Goal: Transaction & Acquisition: Download file/media

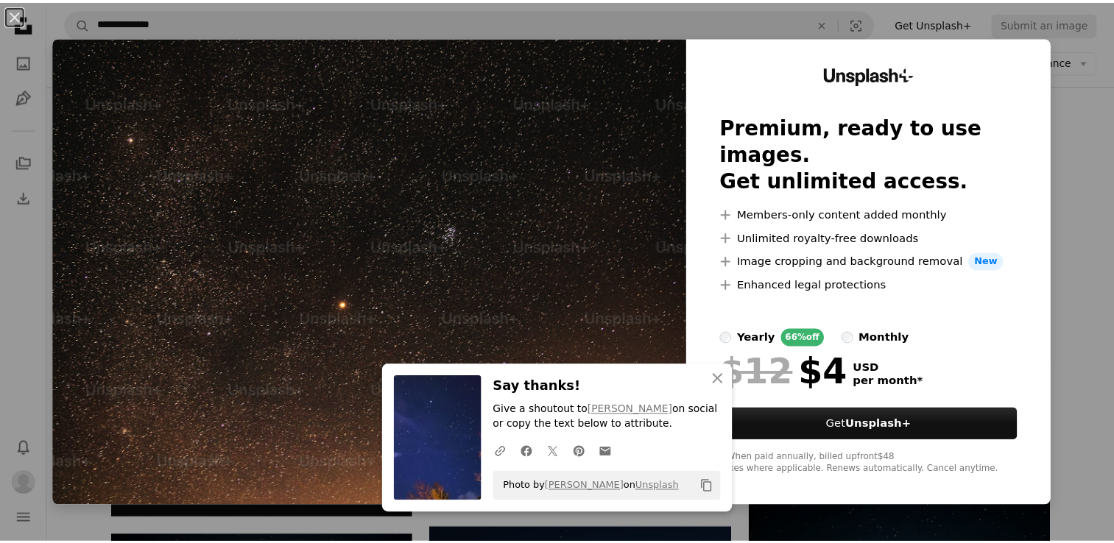
scroll to position [333, 0]
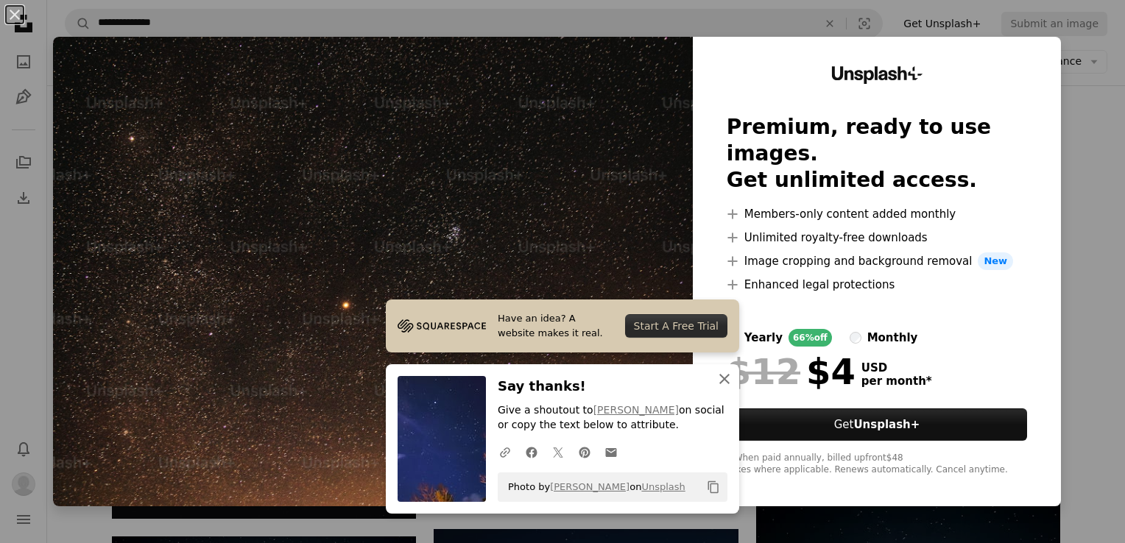
click at [719, 381] on icon "An X shape" at bounding box center [725, 379] width 18 height 18
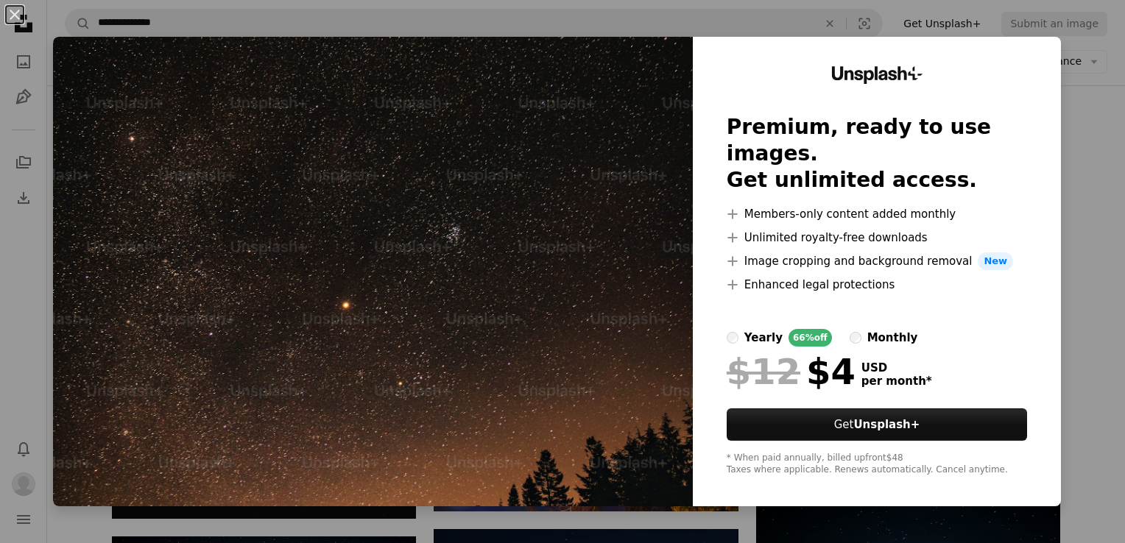
click at [1083, 122] on div "An X shape Unsplash+ Premium, ready to use images. Get unlimited access. A plus…" at bounding box center [562, 271] width 1125 height 543
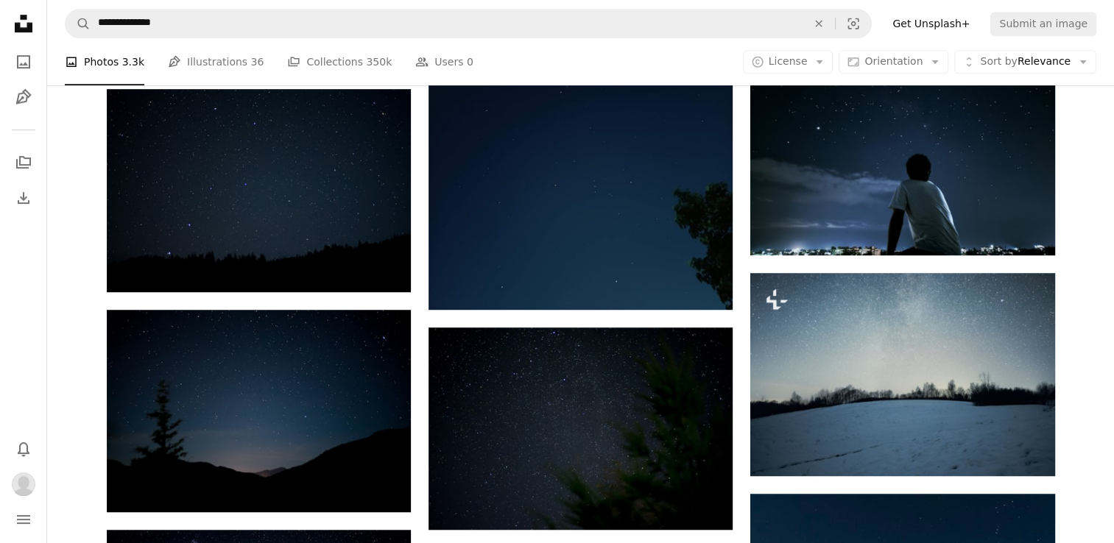
scroll to position [797, 0]
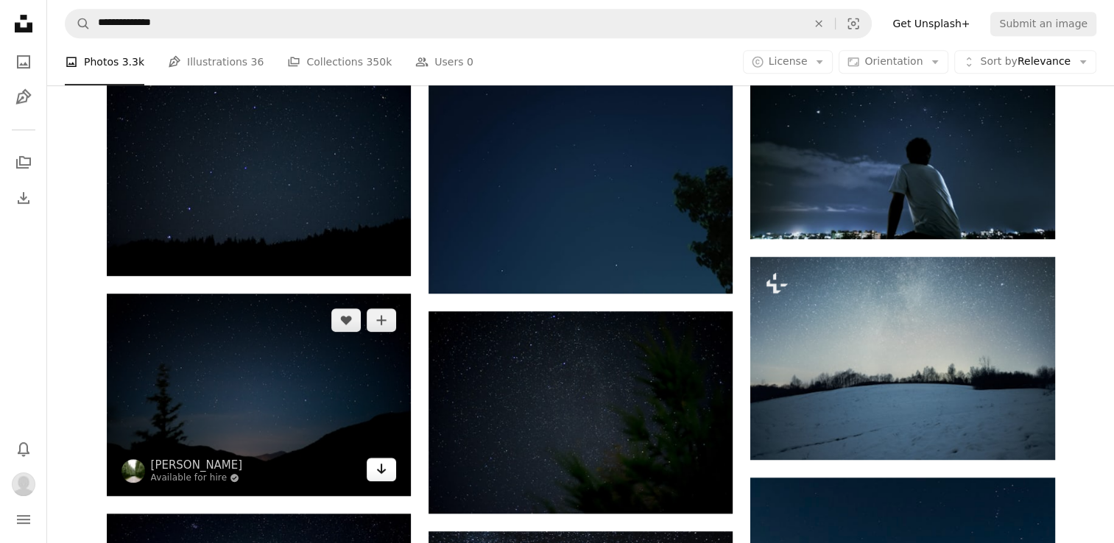
click at [380, 474] on icon "Arrow pointing down" at bounding box center [382, 469] width 12 height 18
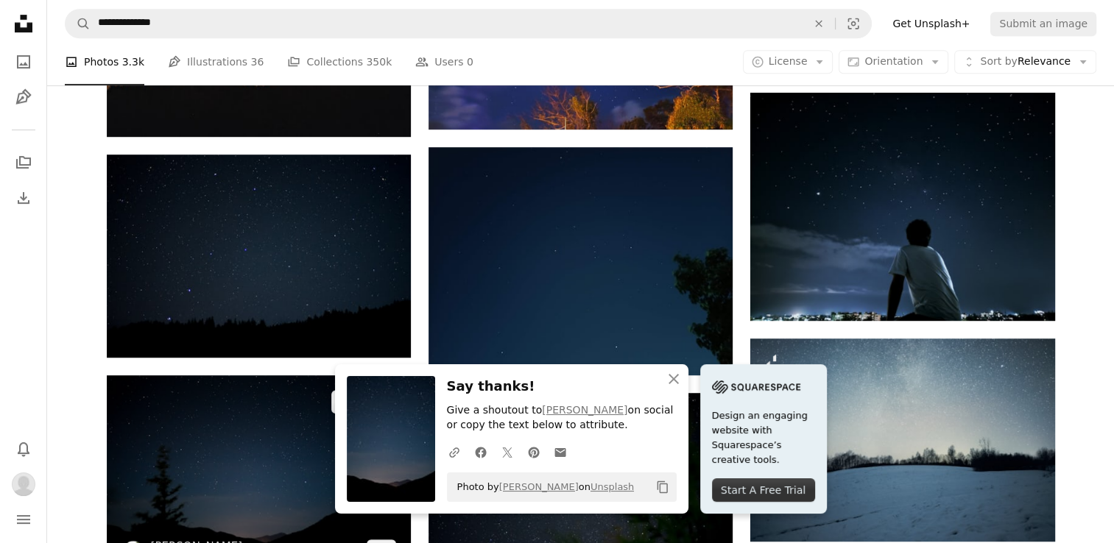
scroll to position [719, 0]
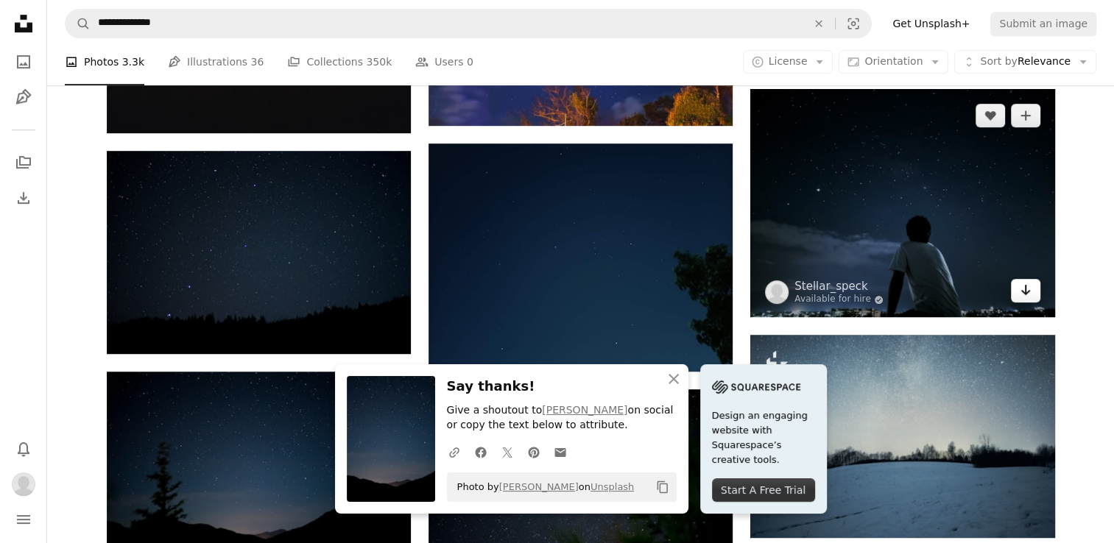
click at [1025, 293] on icon "Arrow pointing down" at bounding box center [1026, 290] width 12 height 18
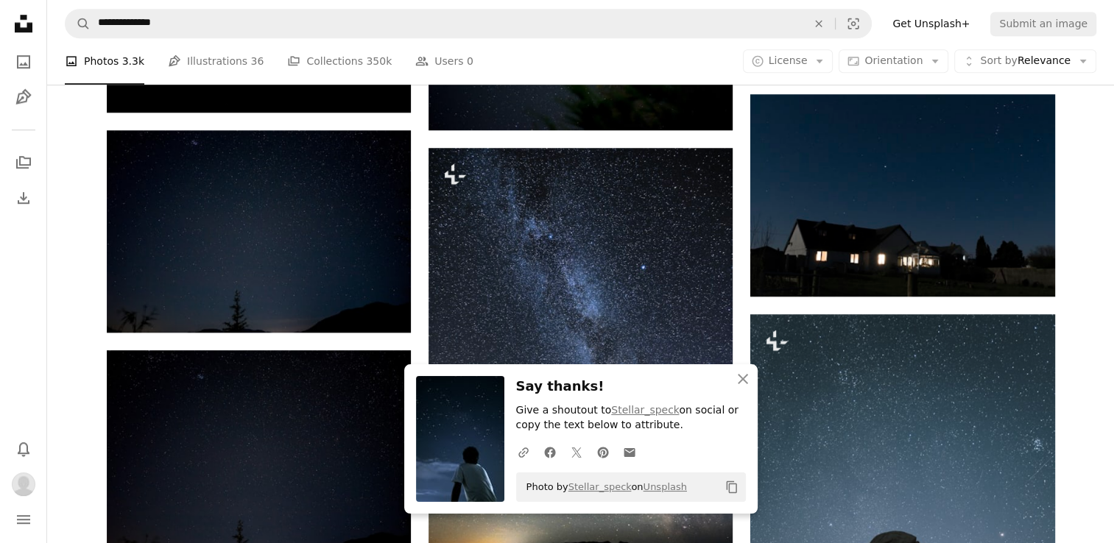
scroll to position [1192, 0]
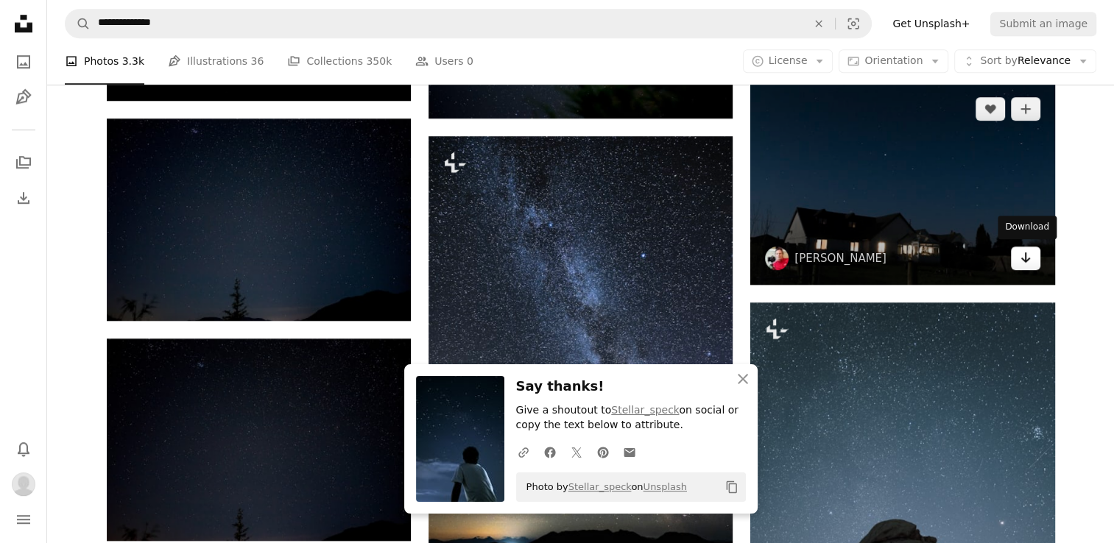
click at [1022, 254] on icon "Arrow pointing down" at bounding box center [1026, 258] width 12 height 18
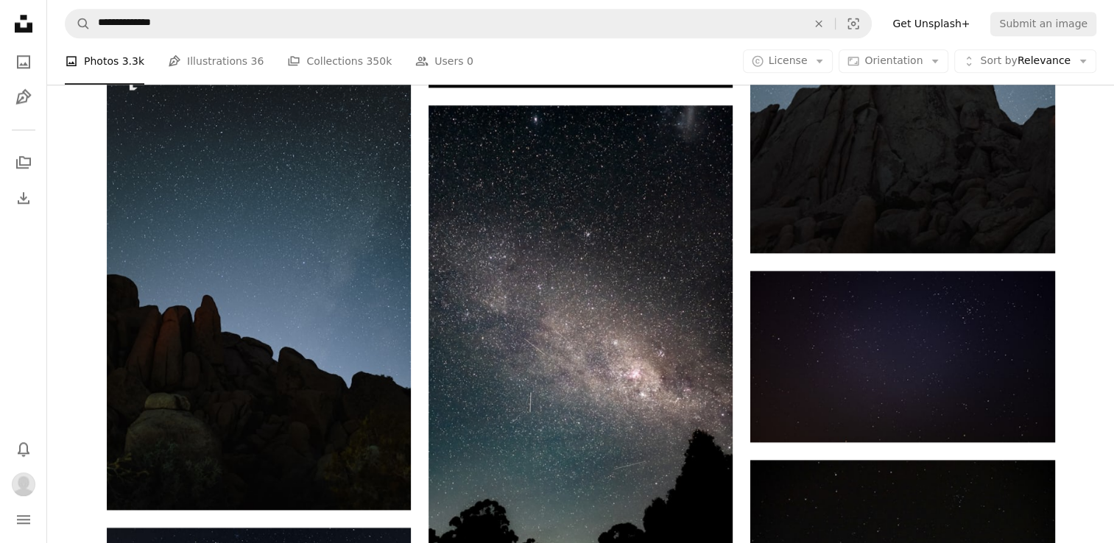
scroll to position [1721, 0]
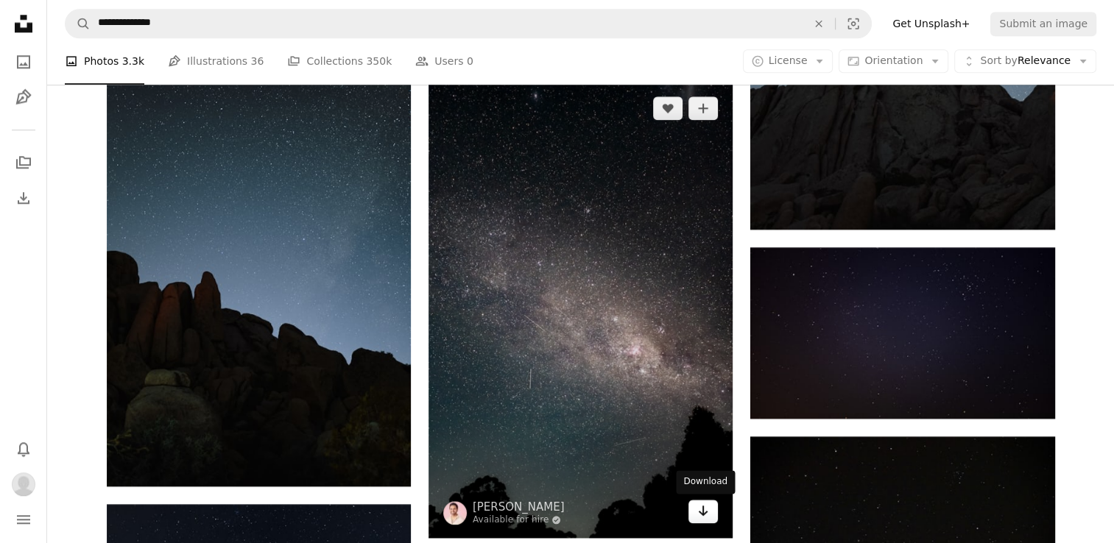
click at [697, 520] on link "Arrow pointing down" at bounding box center [703, 512] width 29 height 24
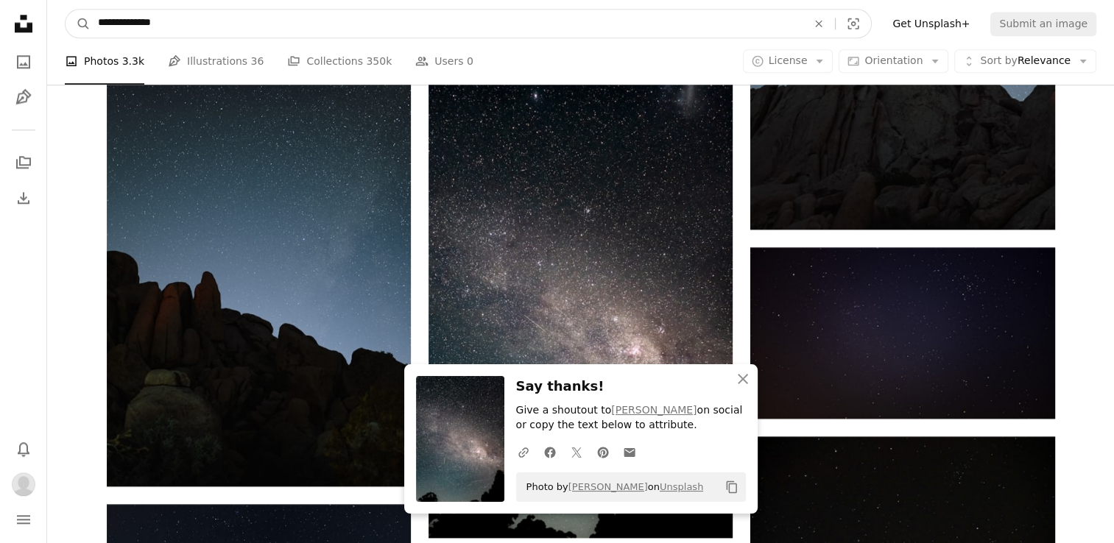
click at [171, 21] on input "**********" at bounding box center [447, 24] width 712 height 28
type input "**********"
click at [66, 10] on button "A magnifying glass" at bounding box center [78, 24] width 25 height 28
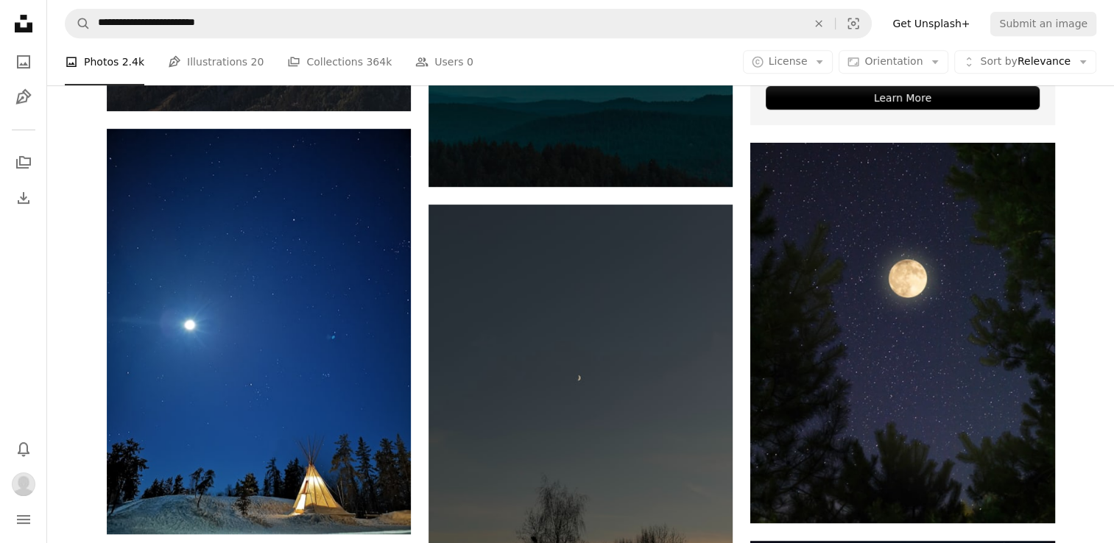
scroll to position [669, 0]
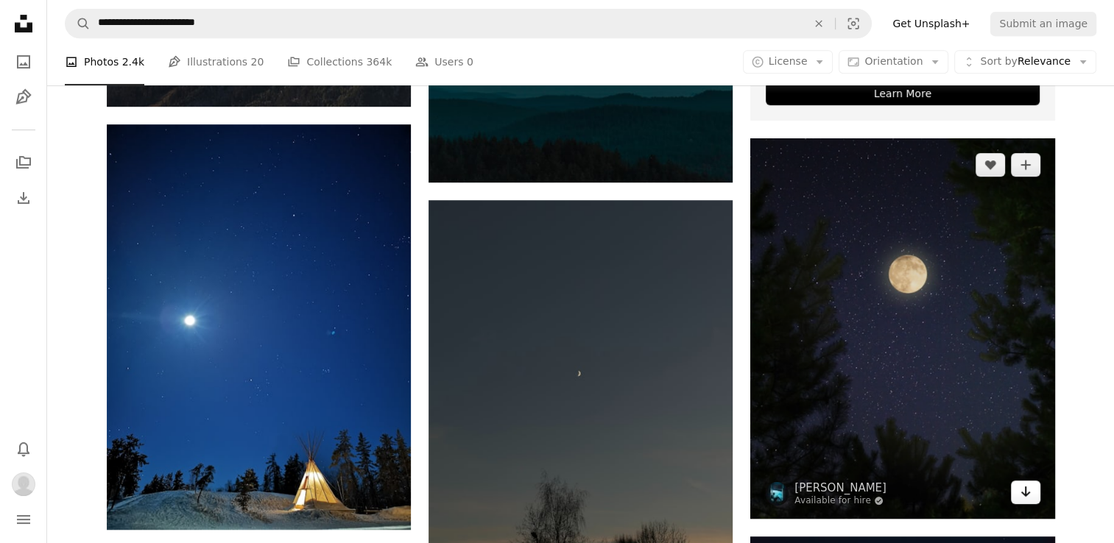
click at [1031, 487] on link "Arrow pointing down" at bounding box center [1025, 493] width 29 height 24
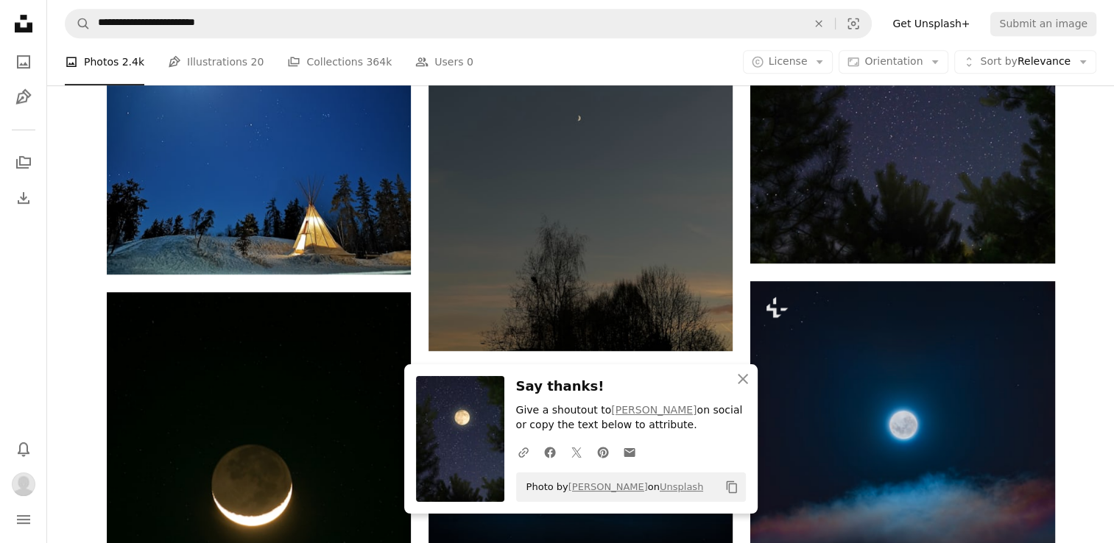
scroll to position [929, 0]
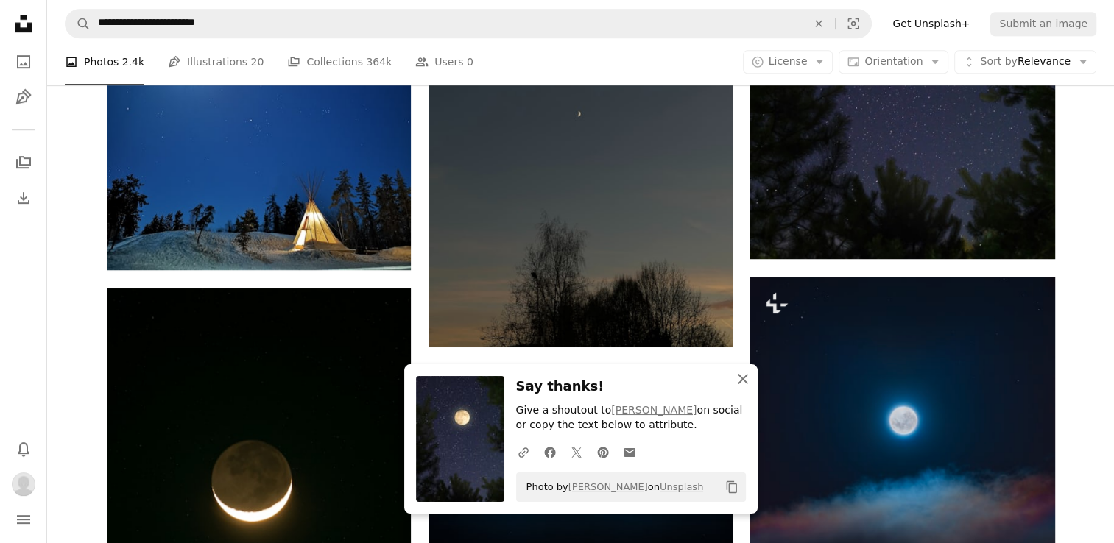
click at [741, 381] on icon "button" at bounding box center [743, 379] width 10 height 10
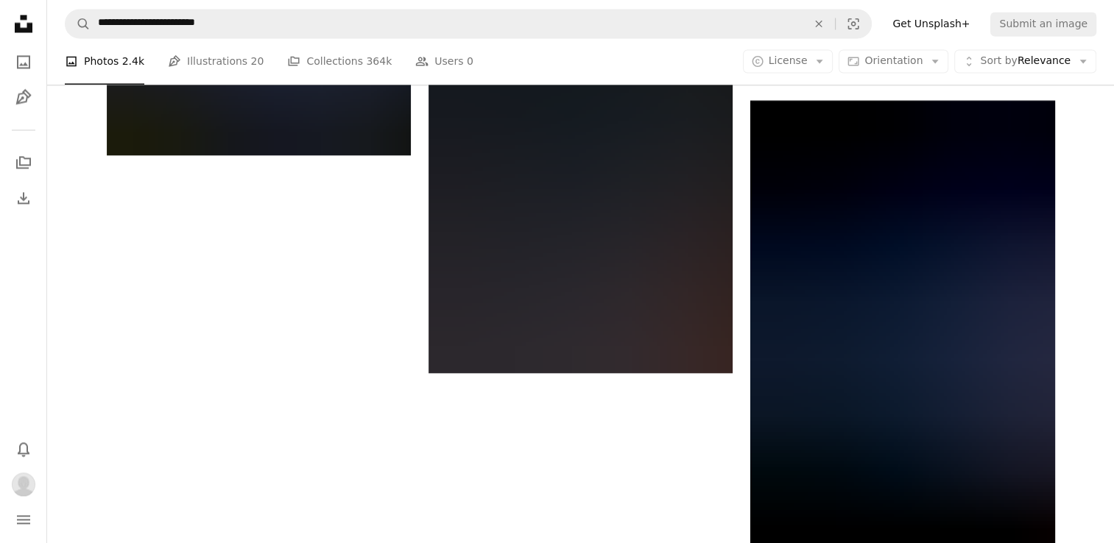
scroll to position [2500, 0]
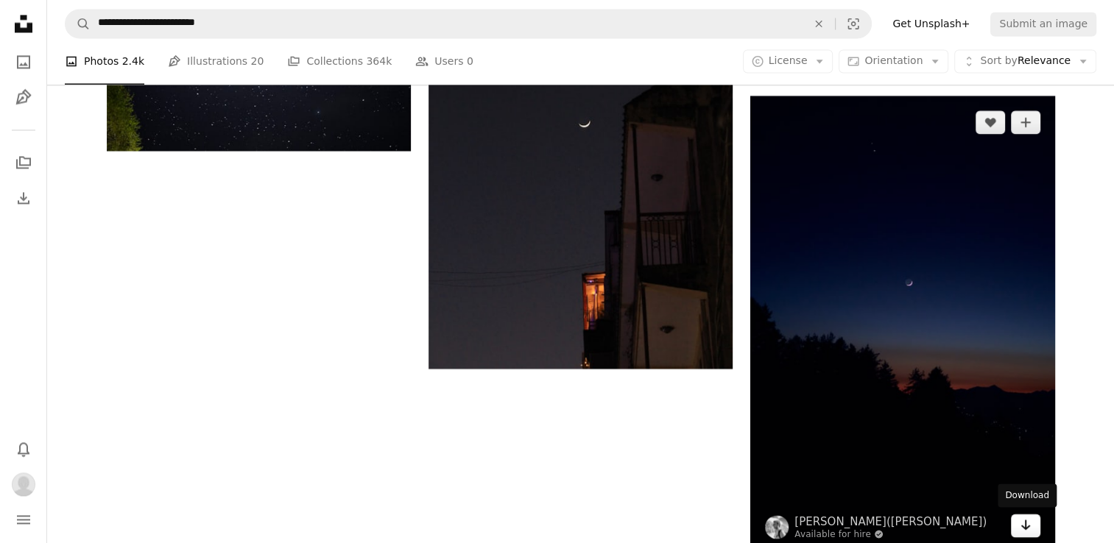
click at [1027, 532] on icon "Arrow pointing down" at bounding box center [1026, 525] width 12 height 18
